Goal: Task Accomplishment & Management: Manage account settings

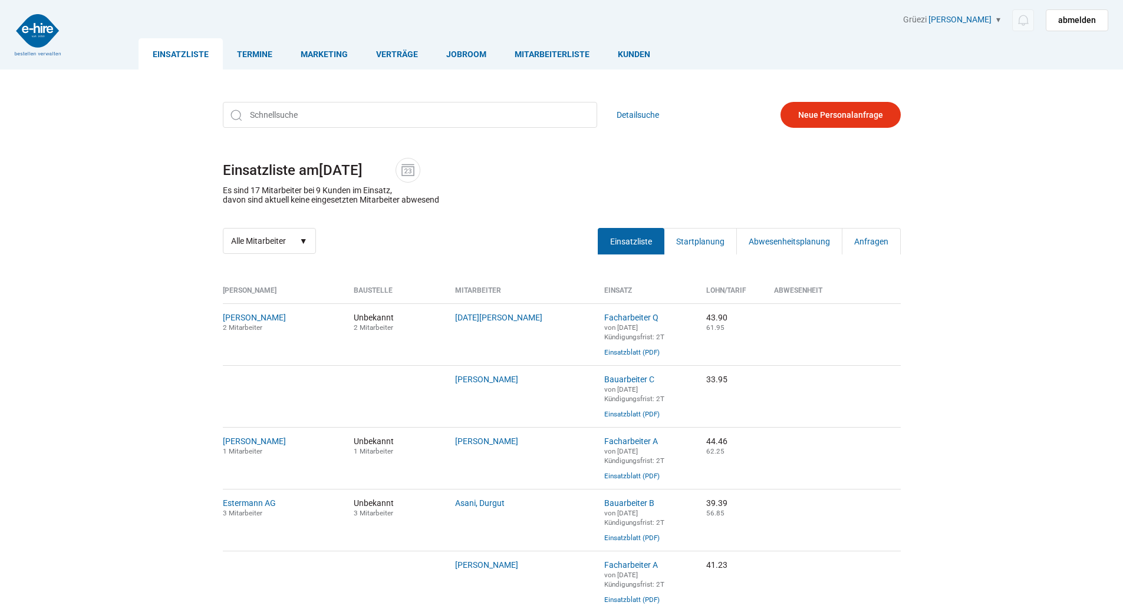
click at [630, 242] on link "Einsatzliste" at bounding box center [631, 241] width 67 height 27
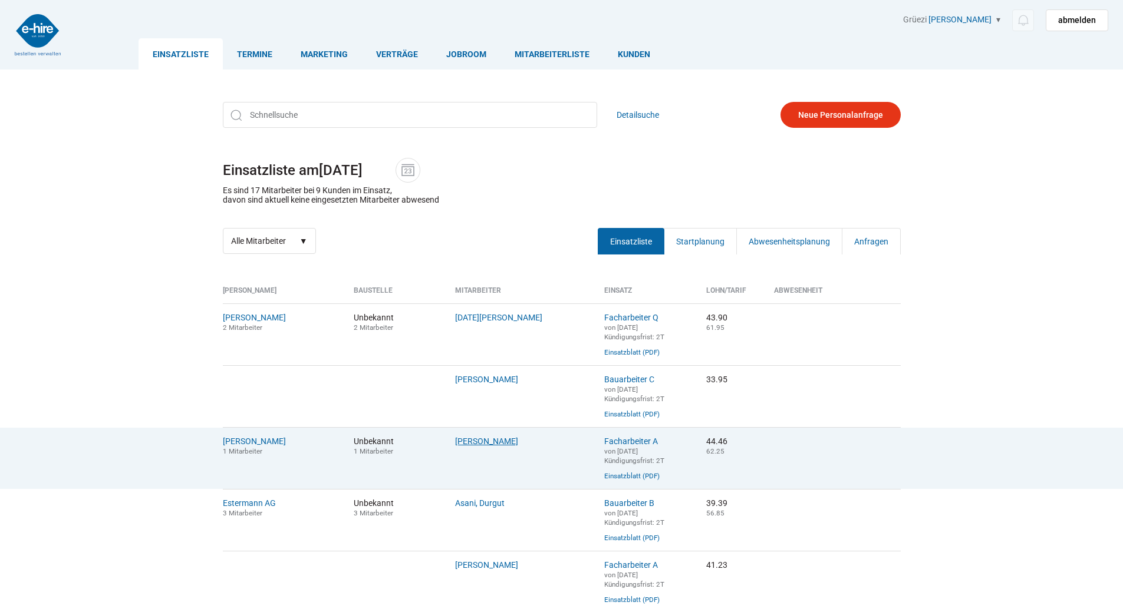
click at [474, 446] on link "[PERSON_NAME]" at bounding box center [486, 441] width 63 height 9
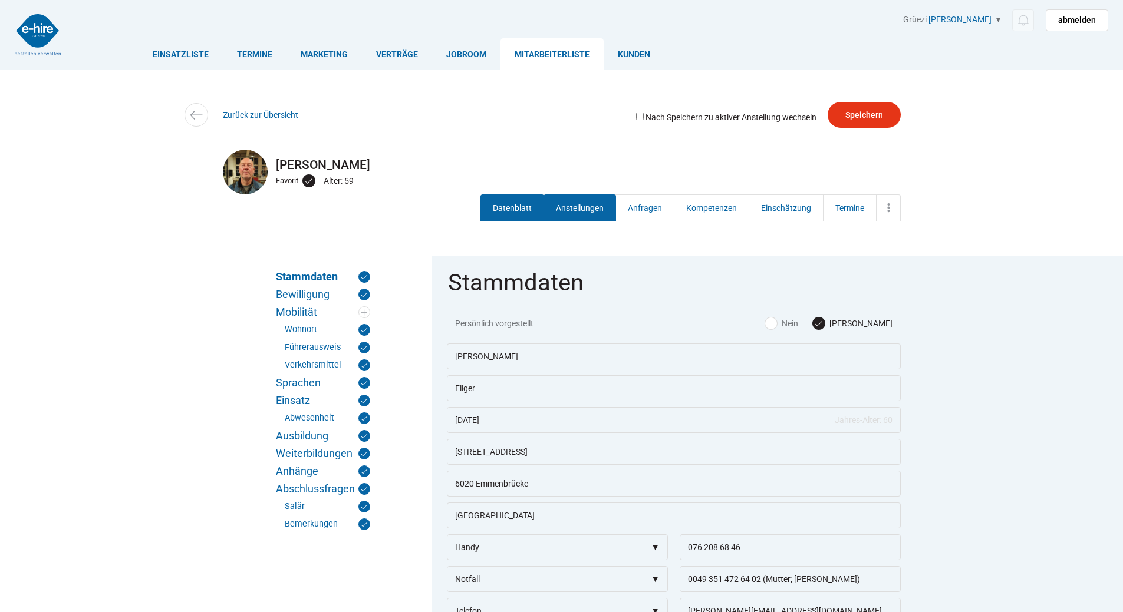
click at [571, 207] on link "Anstellungen" at bounding box center [580, 208] width 73 height 27
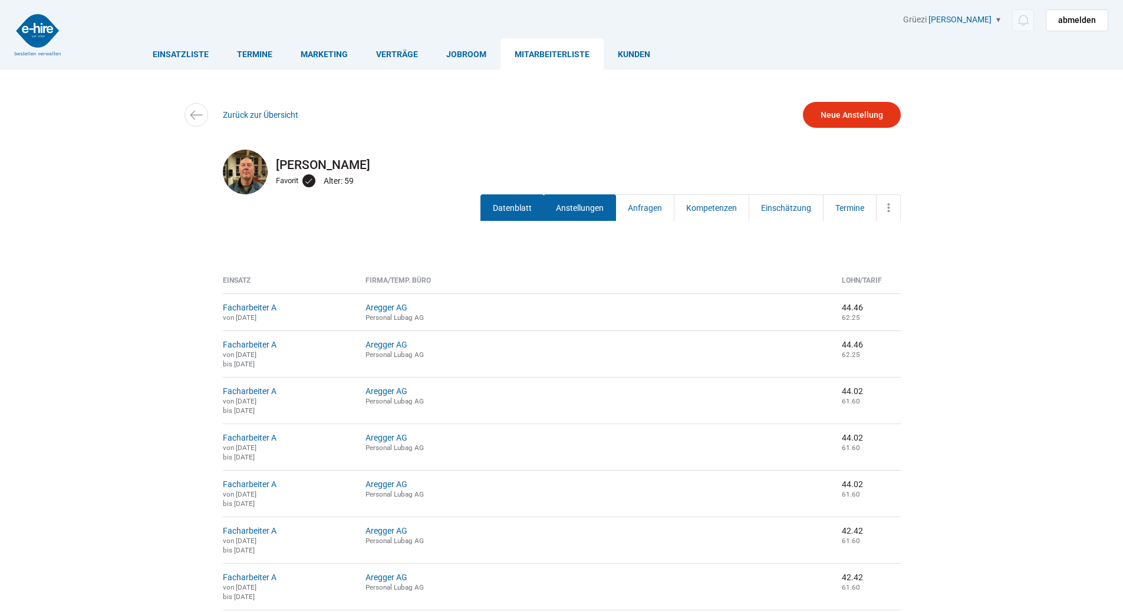
click at [516, 206] on link "Datenblatt" at bounding box center [512, 208] width 64 height 27
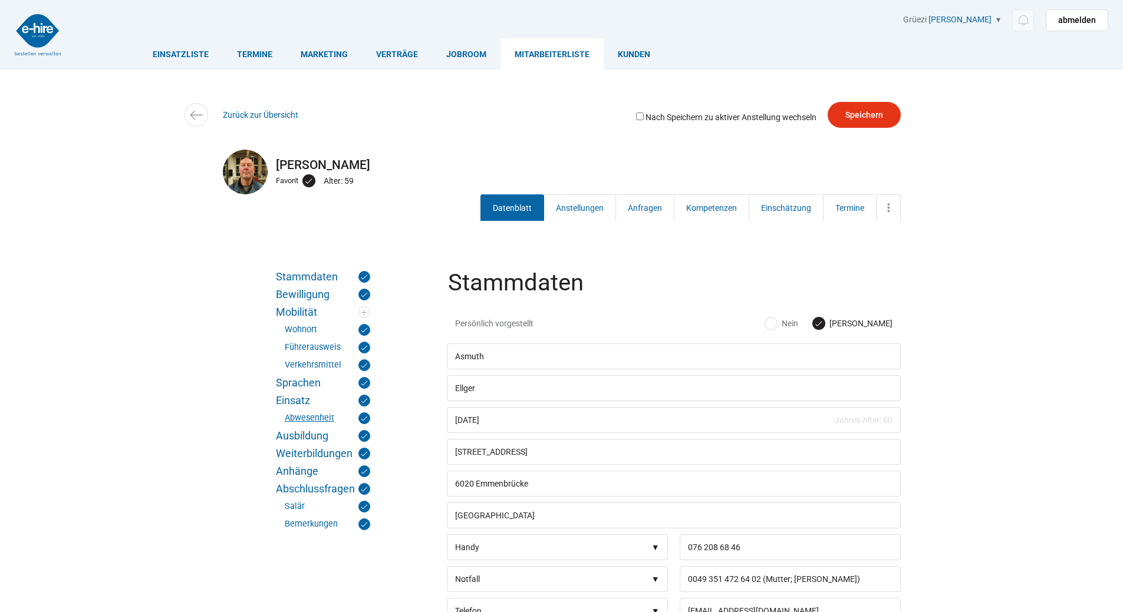
click at [306, 416] on link "Abwesenheit" at bounding box center [327, 419] width 85 height 12
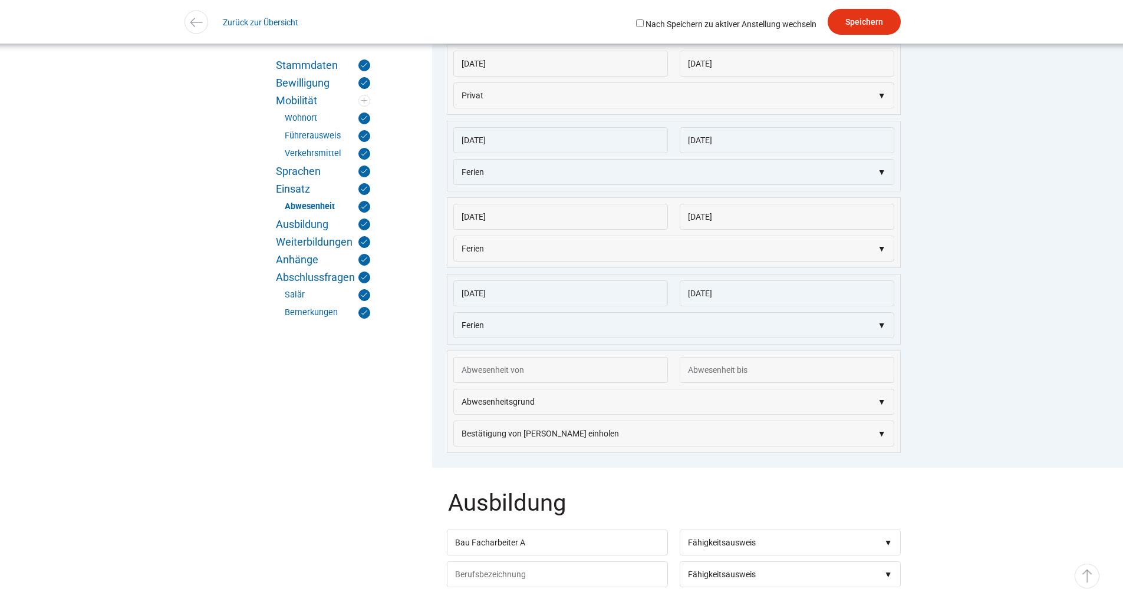
scroll to position [3526, 0]
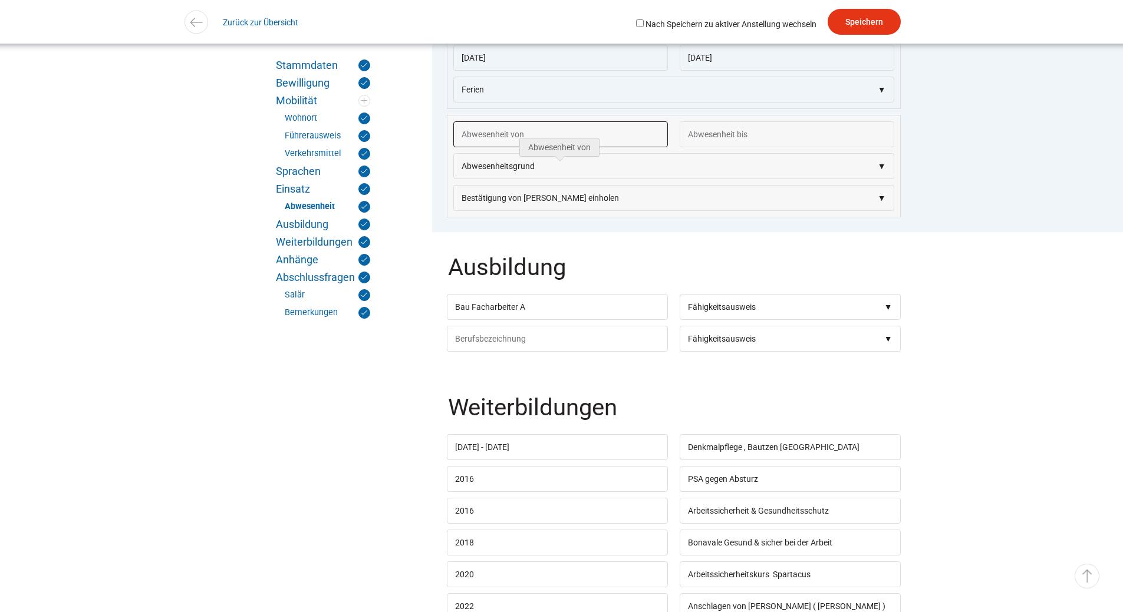
click at [478, 147] on input "text" at bounding box center [560, 134] width 215 height 26
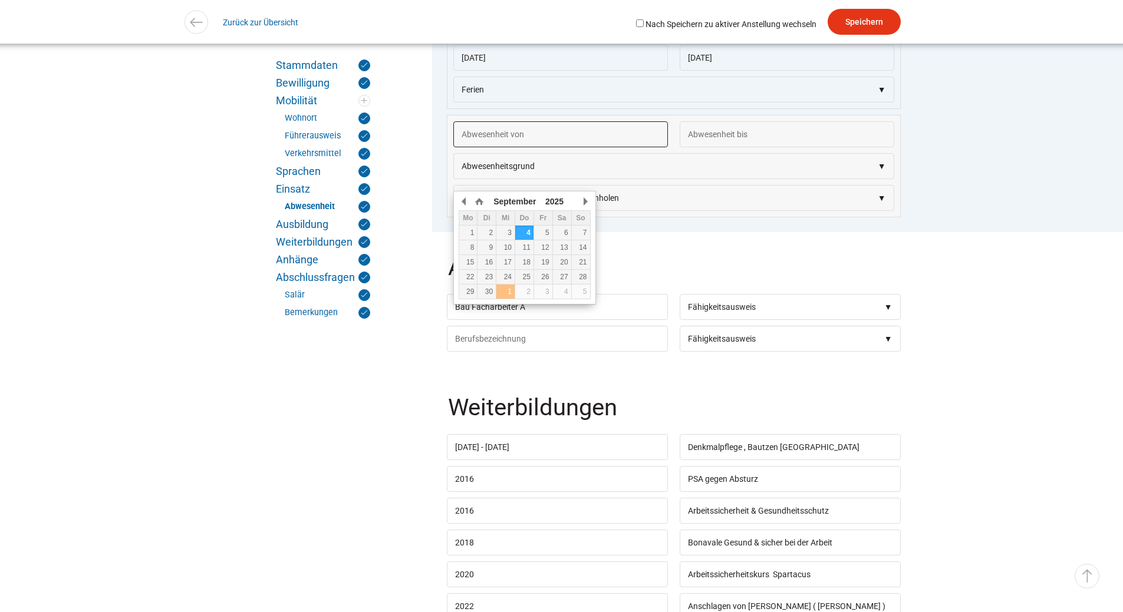
click at [510, 295] on div "1" at bounding box center [505, 292] width 18 height 8
type input "01.10.2025"
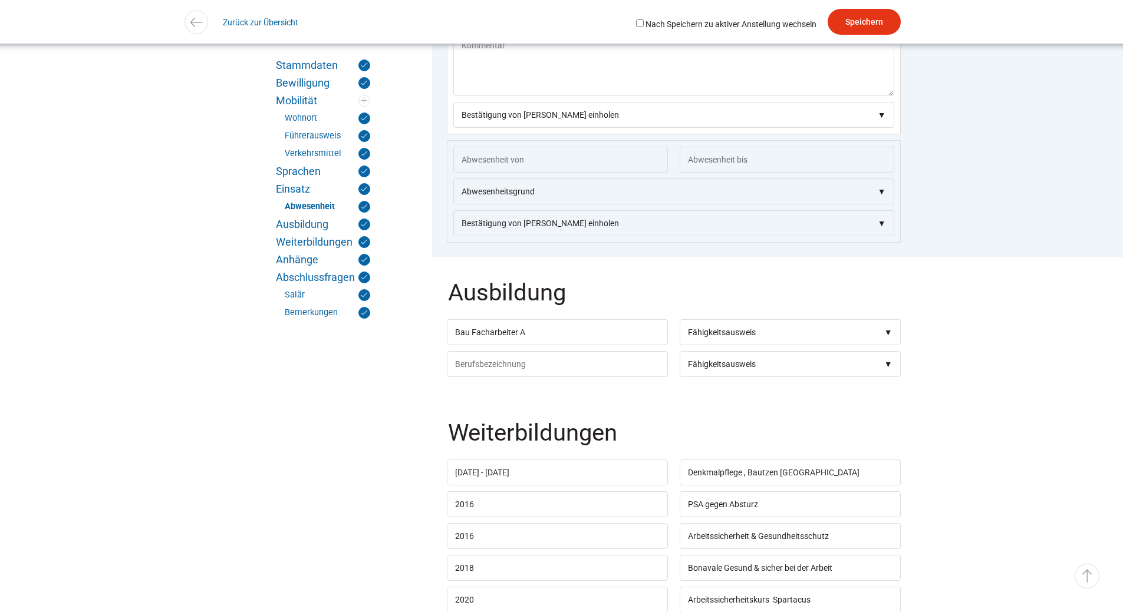
scroll to position [3620, 0]
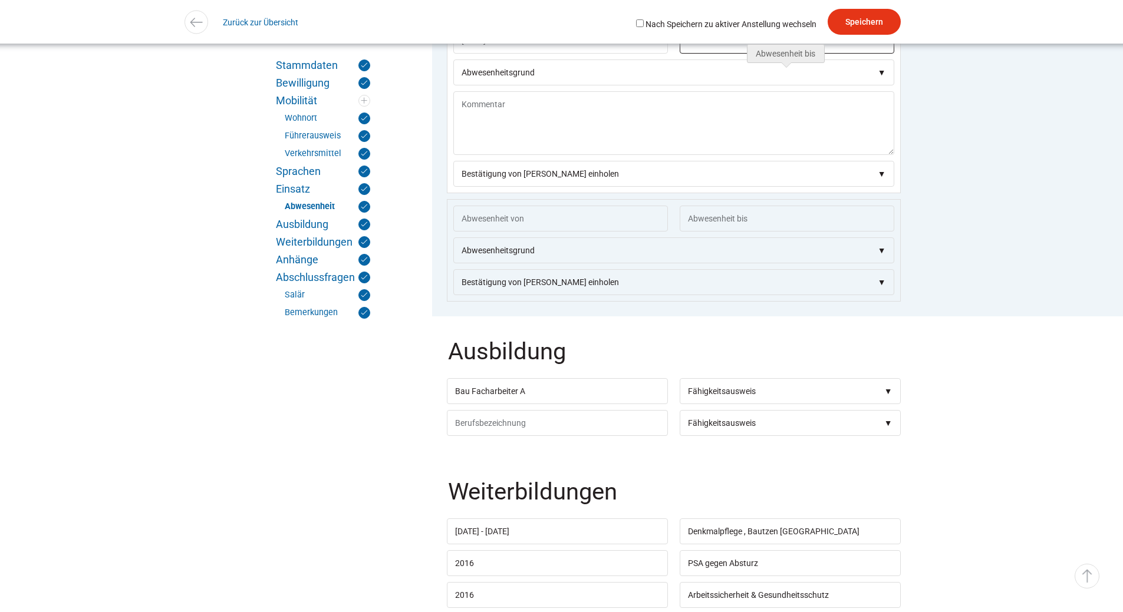
click at [706, 54] on input "text" at bounding box center [787, 41] width 215 height 26
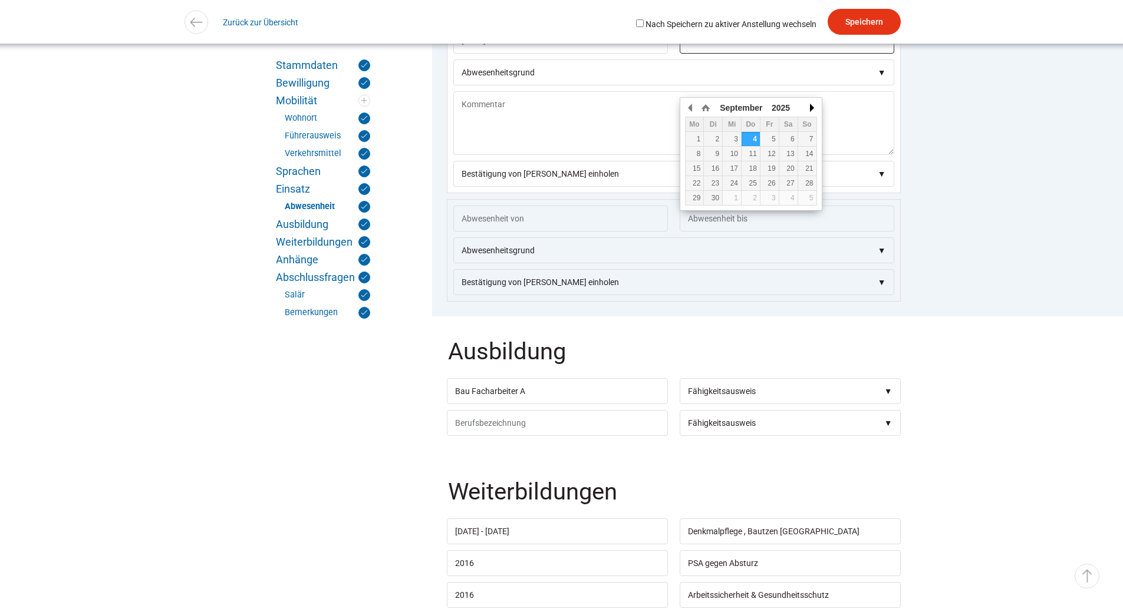
click at [808, 104] on button "button" at bounding box center [811, 108] width 12 height 18
click at [806, 153] on div "12" at bounding box center [807, 154] width 18 height 8
type input "12.10.2025"
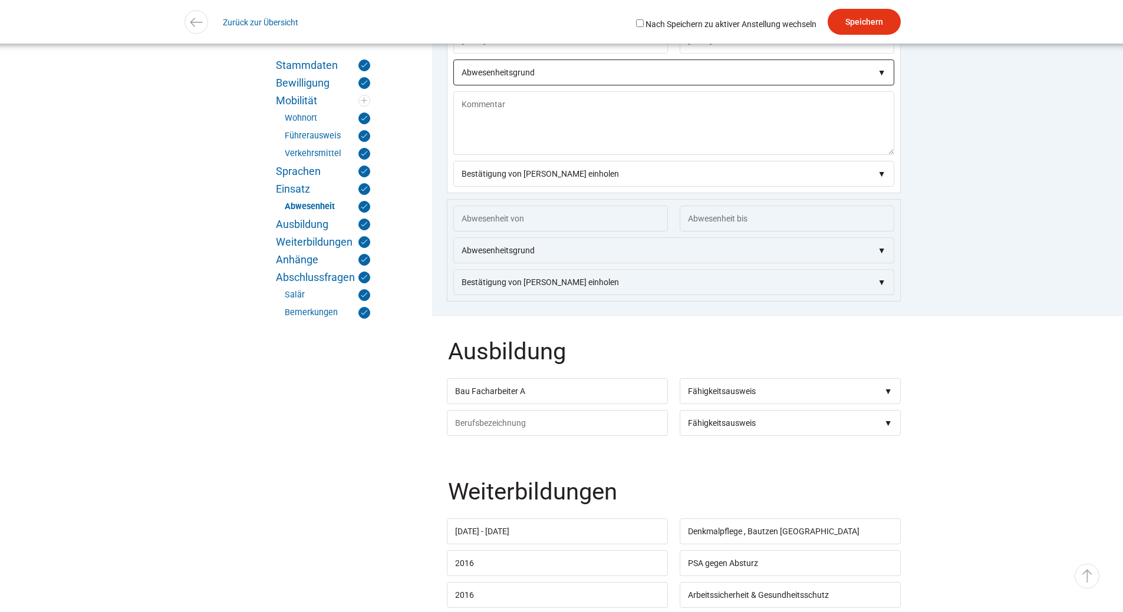
click at [549, 85] on select"] "Abwesenheitsgrund Krank Unfall Blautage Schlechtwetter Baustelle geschlossen Ar…" at bounding box center [673, 73] width 441 height 26
select select"] "Ferien"
click at [453, 85] on select"] "Abwesenheitsgrund Krank Unfall Blautage Schlechtwetter Baustelle geschlossen Ar…" at bounding box center [673, 73] width 441 height 26
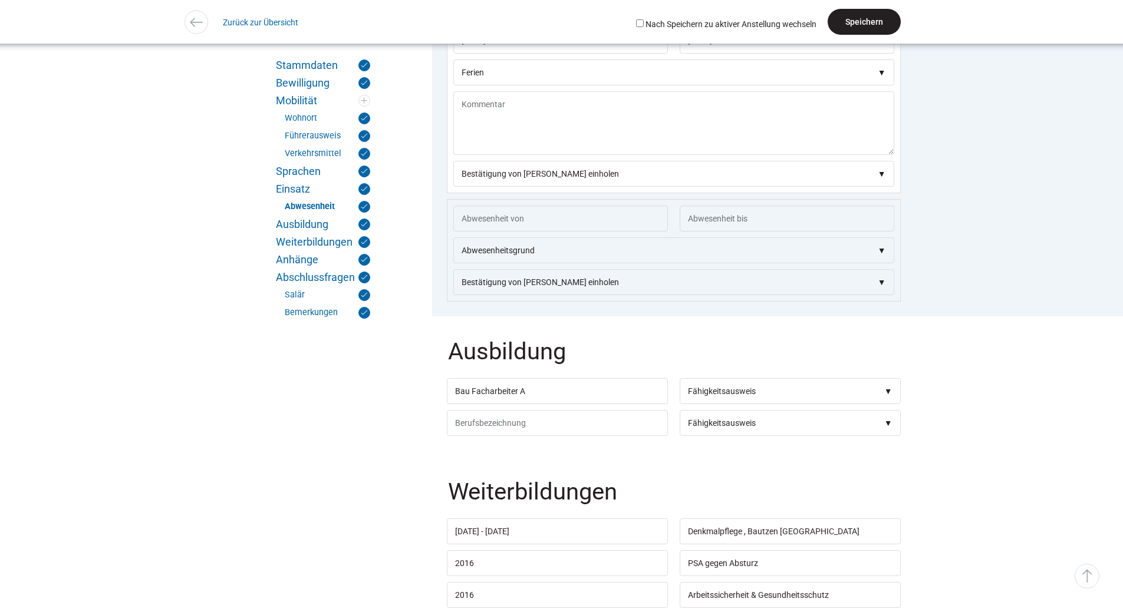
click at [867, 13] on input "Speichern" at bounding box center [864, 22] width 73 height 26
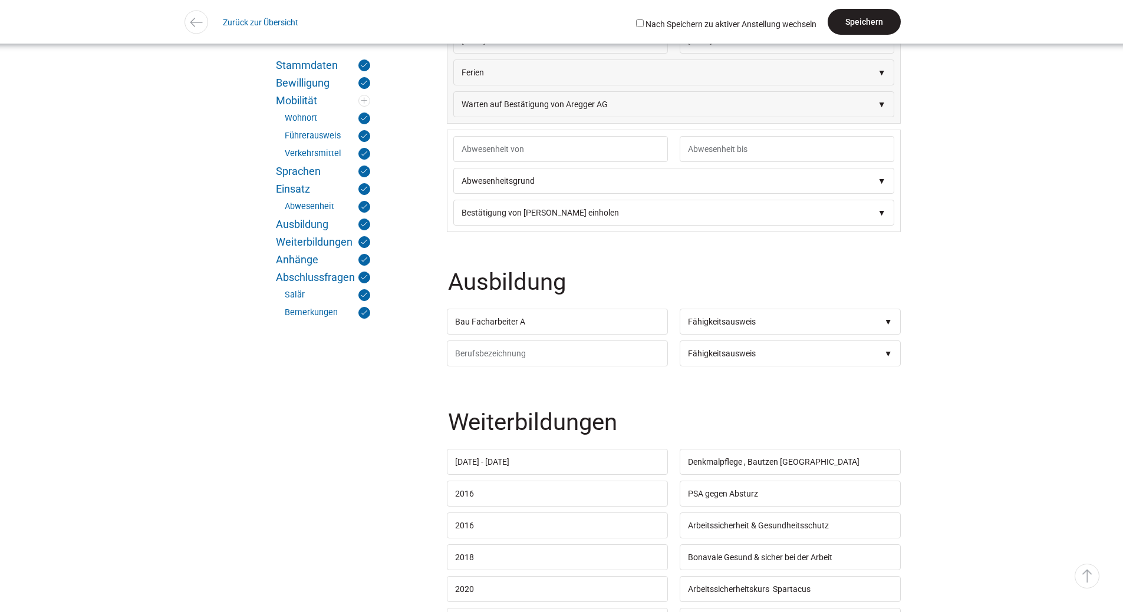
scroll to position [3620, 0]
click at [245, 15] on link "Zurück zur Übersicht" at bounding box center [260, 22] width 75 height 27
